Goal: Navigation & Orientation: Find specific page/section

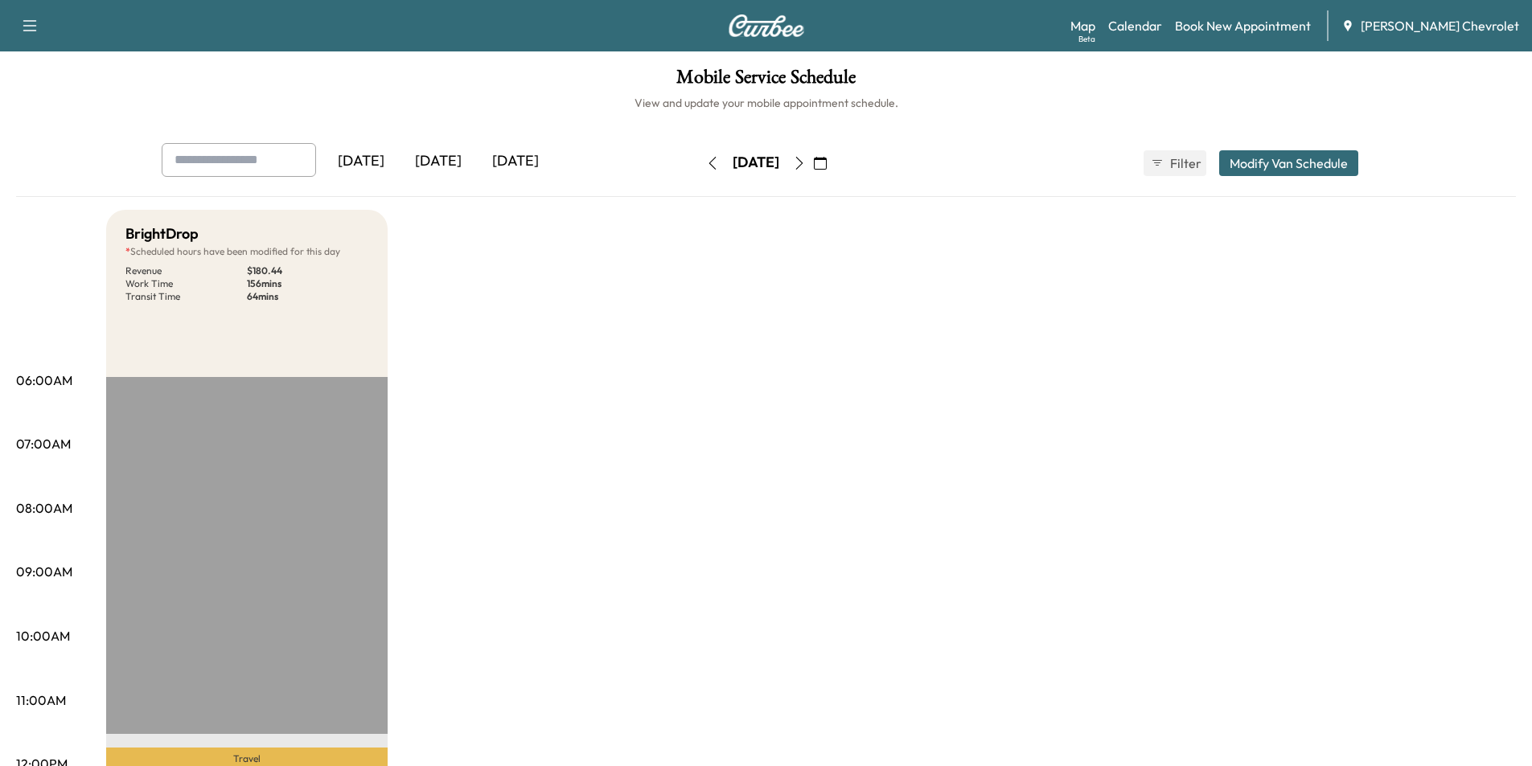
click at [806, 163] on icon "button" at bounding box center [799, 163] width 13 height 13
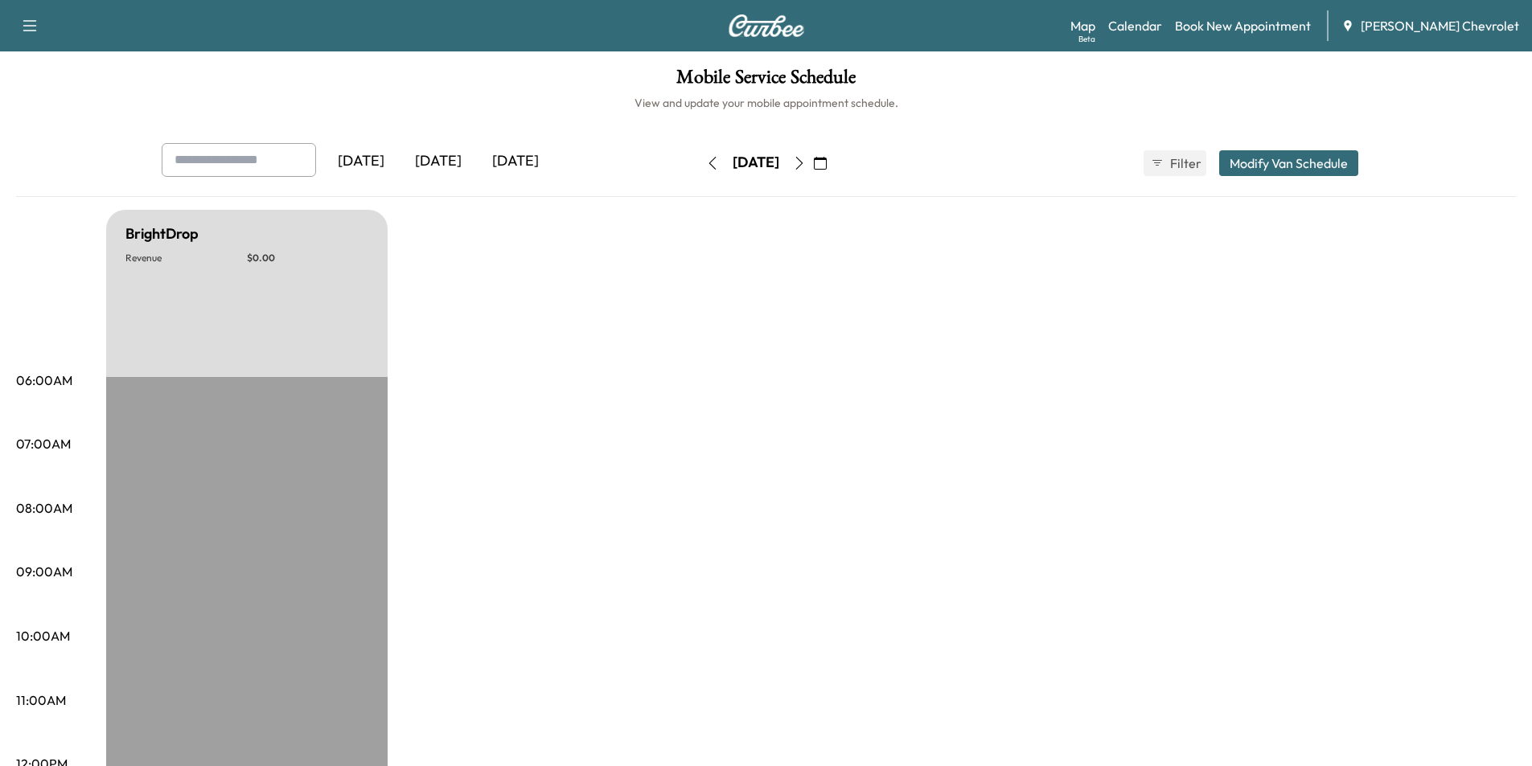
click at [806, 163] on icon "button" at bounding box center [799, 163] width 13 height 13
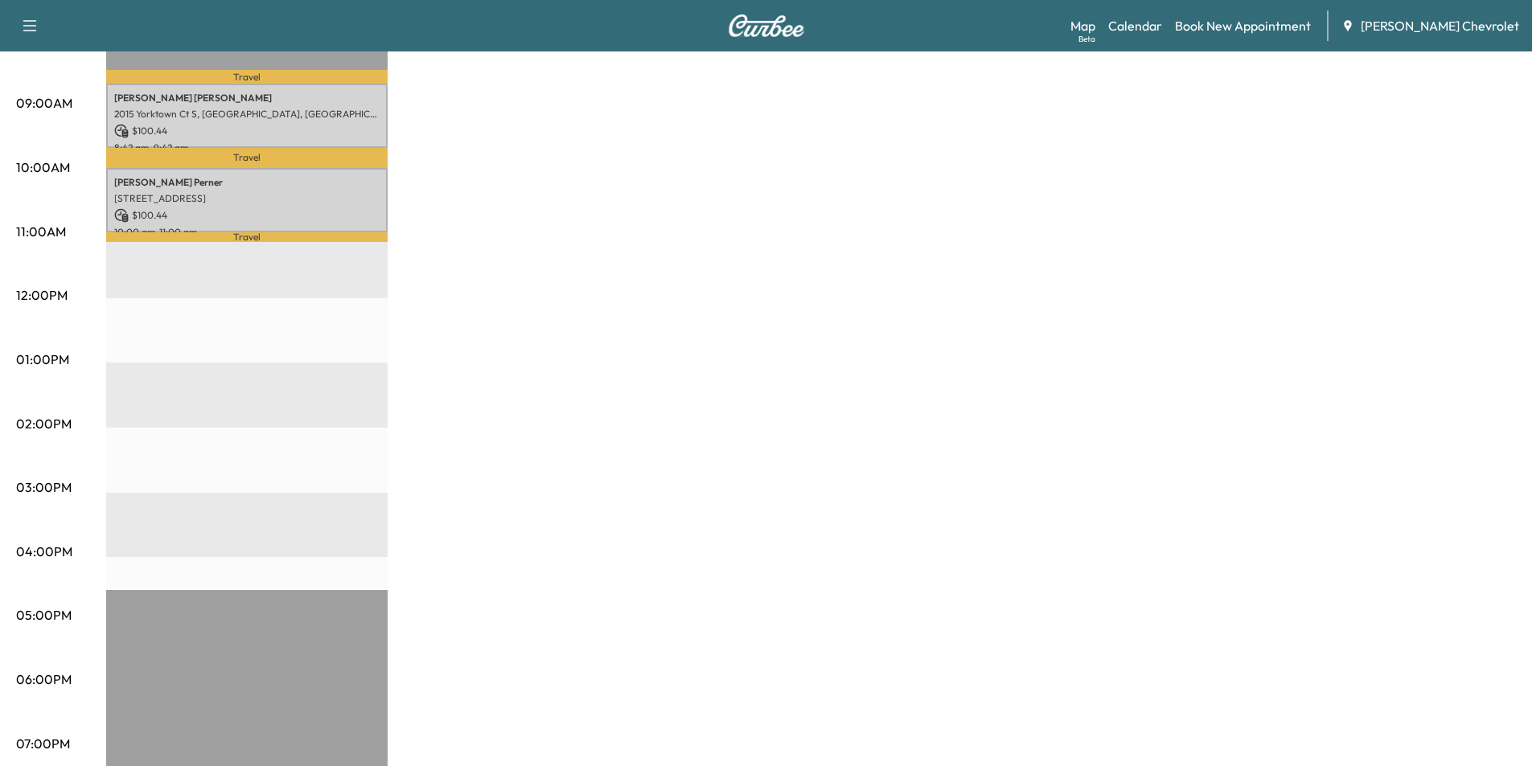
scroll to position [344, 0]
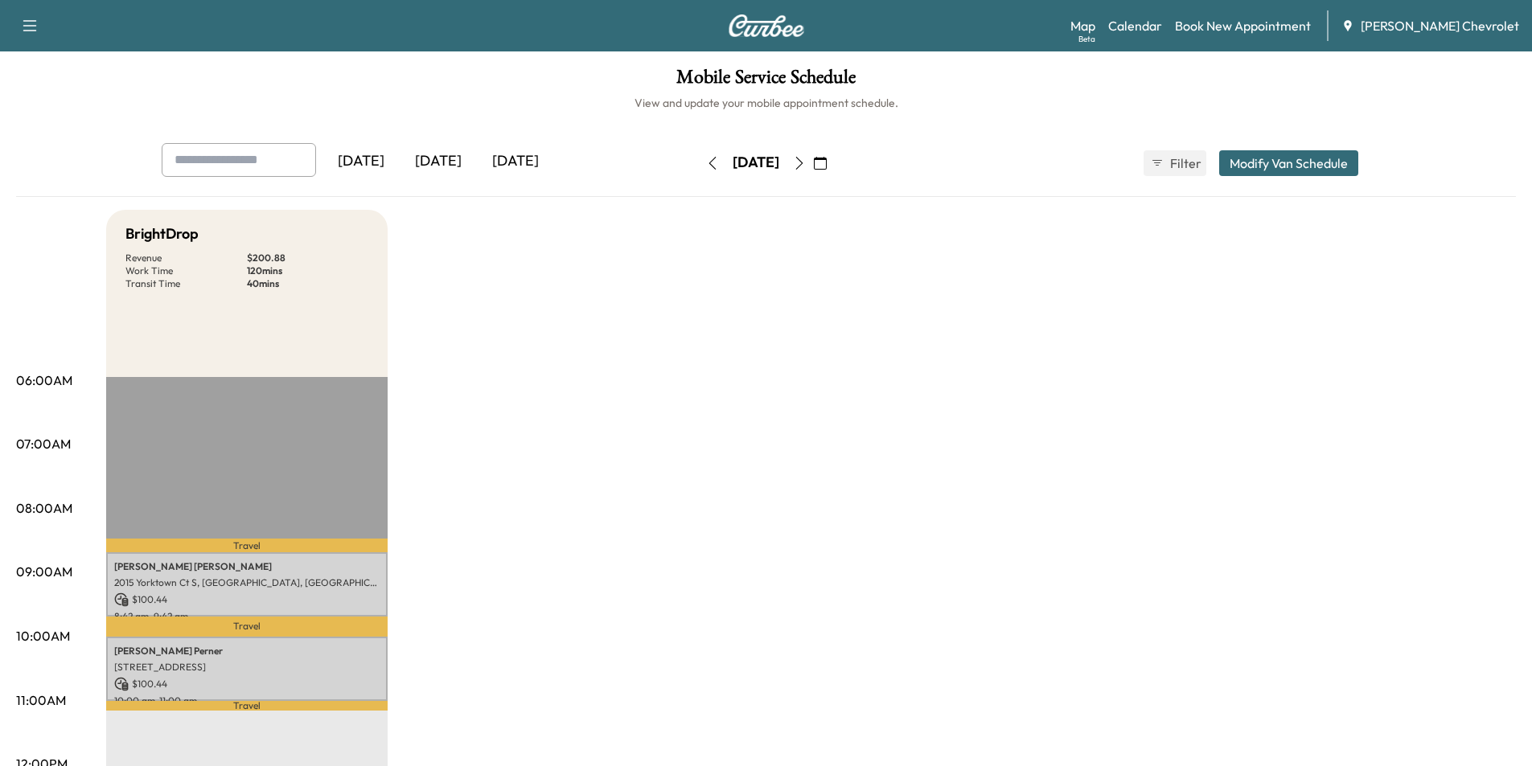
click at [437, 167] on div "[DATE]" at bounding box center [438, 161] width 77 height 37
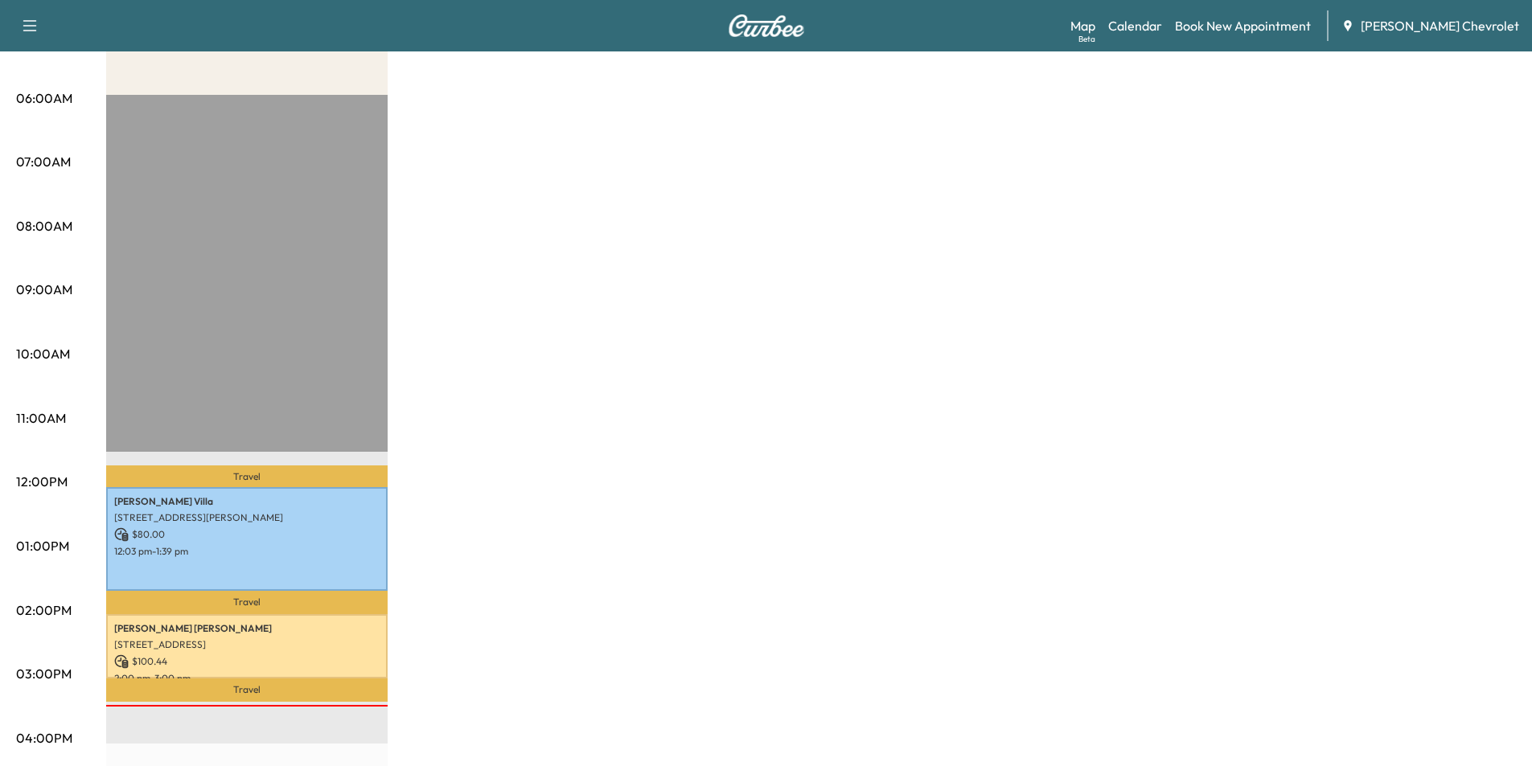
scroll to position [402, 0]
